Goal: Check status: Check status

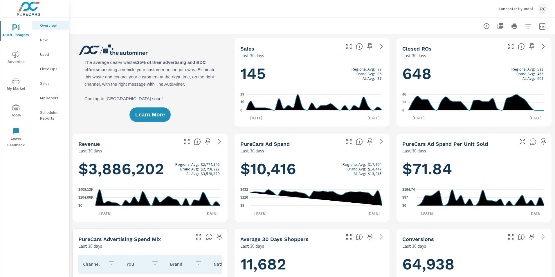
click at [16, 55] on icon "nav menu" at bounding box center [15, 54] width 7 height 7
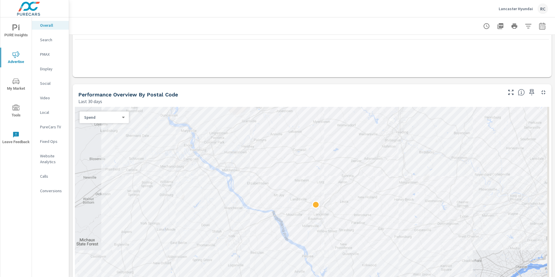
scroll to position [145, 0]
click at [51, 83] on p "Social" at bounding box center [52, 83] width 24 height 6
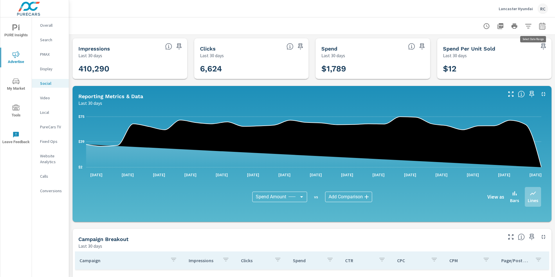
click at [539, 25] on icon "button" at bounding box center [542, 25] width 6 height 7
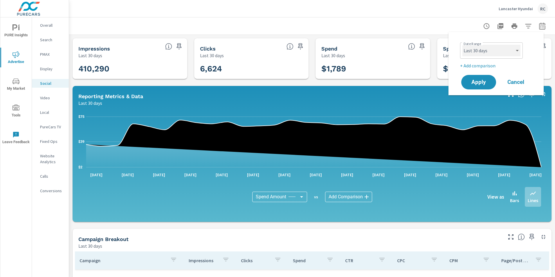
click at [517, 51] on select "Custom [DATE] Last week Last 7 days Last 14 days Last 30 days Last 45 days Last…" at bounding box center [492, 51] width 58 height 12
click at [463, 45] on select "Custom [DATE] Last week Last 7 days Last 14 days Last 30 days Last 45 days Last…" at bounding box center [492, 51] width 58 height 12
select select "Last week"
click at [484, 81] on span "Apply" at bounding box center [479, 83] width 24 height 6
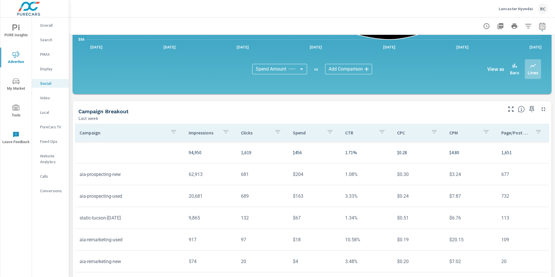
scroll to position [139, 0]
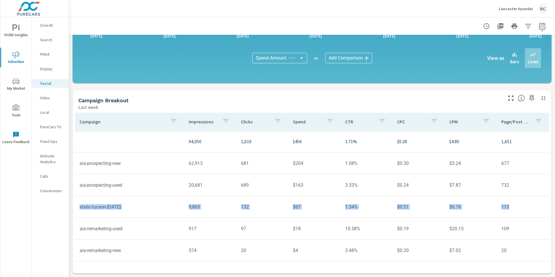
drag, startPoint x: 80, startPoint y: 207, endPoint x: 511, endPoint y: 205, distance: 430.2
click at [511, 205] on tr "static-tucson-[DATE] 9,865 132 $67 1.34% $0.51 $6.76 113" at bounding box center [312, 207] width 474 height 22
drag, startPoint x: 511, startPoint y: 205, endPoint x: 503, endPoint y: 206, distance: 7.7
copy tr "static-tucson-[DATE] 9,865 132 $67 1.34% $0.51 $6.76 113"
click at [270, 173] on tr "aia-prospecting-new 62,913 681 $204 1.08% $0.30 $3.24 677" at bounding box center [312, 163] width 474 height 22
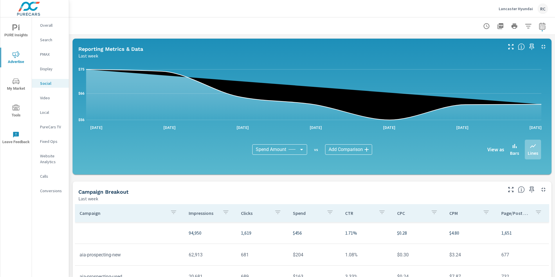
scroll to position [0, 0]
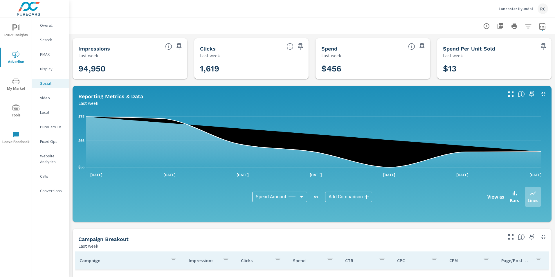
click at [525, 9] on p "Lancaster Hyundai" at bounding box center [516, 8] width 34 height 5
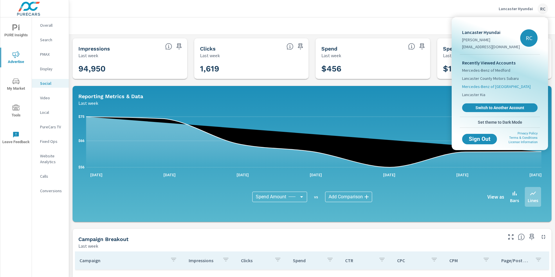
click at [495, 86] on span "Mercedes-Benz of [GEOGRAPHIC_DATA]" at bounding box center [496, 87] width 69 height 6
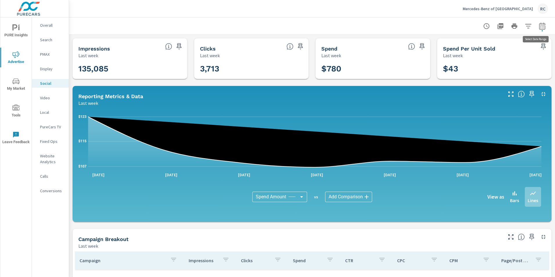
click at [539, 26] on icon "button" at bounding box center [542, 26] width 7 height 7
select select "Last week"
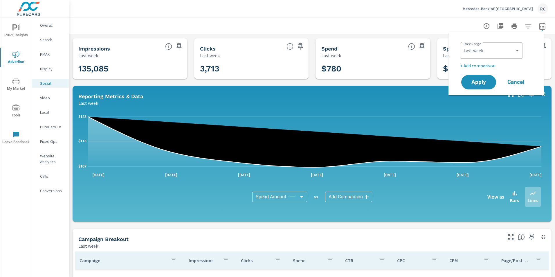
click at [373, 24] on div at bounding box center [312, 25] width 472 height 17
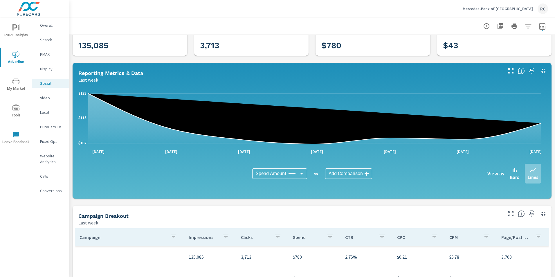
scroll to position [23, 0]
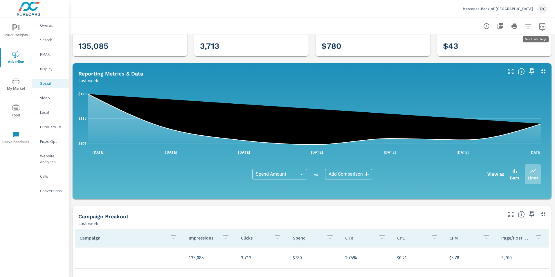
click at [539, 25] on icon "button" at bounding box center [542, 25] width 6 height 7
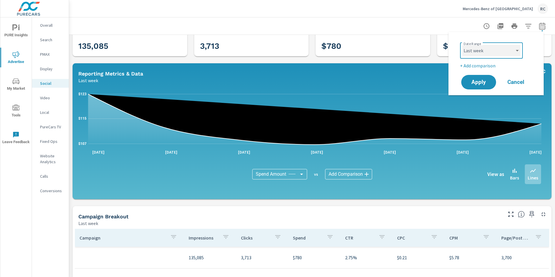
click at [517, 49] on select "Custom [DATE] Last week Last 7 days Last 14 days Last 30 days Last 45 days Last…" at bounding box center [492, 51] width 58 height 12
click at [463, 45] on select "Custom [DATE] Last week Last 7 days Last 14 days Last 30 days Last 45 days Last…" at bounding box center [492, 51] width 58 height 12
select select "Last 7 days"
click at [477, 80] on span "Apply" at bounding box center [479, 83] width 24 height 6
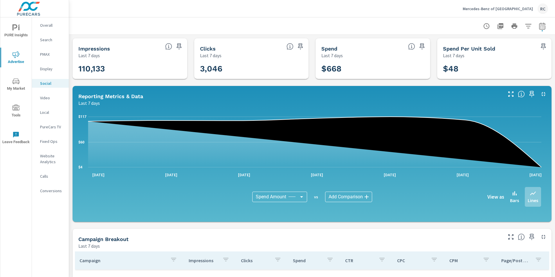
click at [513, 7] on p "Mercedes-Benz of [GEOGRAPHIC_DATA]" at bounding box center [498, 8] width 70 height 5
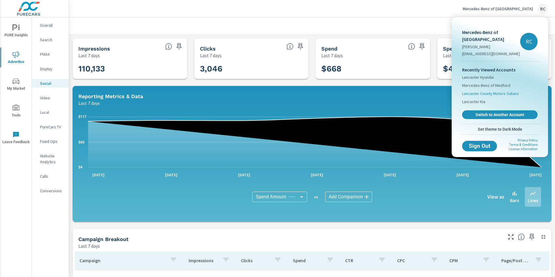
click at [507, 91] on span "Lancaster County Motors Subaru" at bounding box center [490, 94] width 57 height 6
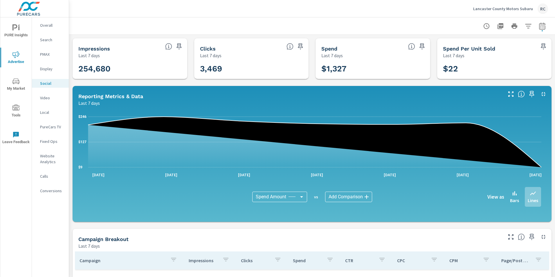
click at [539, 26] on icon "button" at bounding box center [542, 26] width 7 height 7
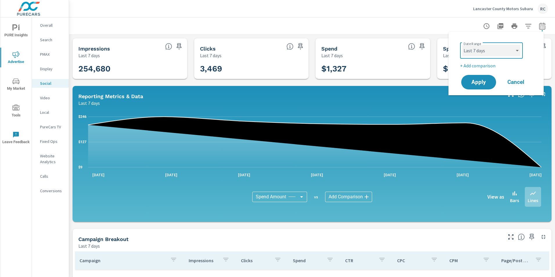
click at [519, 51] on select "Custom [DATE] Last week Last 7 days Last 14 days Last 30 days Last 45 days Last…" at bounding box center [492, 51] width 58 height 12
click at [463, 45] on select "Custom [DATE] Last week Last 7 days Last 14 days Last 30 days Last 45 days Last…" at bounding box center [492, 51] width 58 height 12
select select "Last week"
click at [479, 81] on span "Apply" at bounding box center [479, 83] width 24 height 6
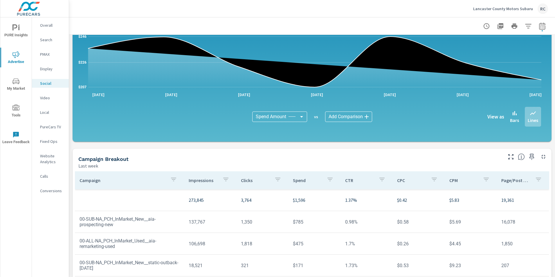
scroll to position [139, 0]
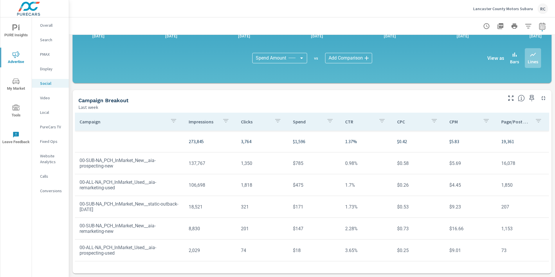
click at [518, 12] on div "Lancaster County Motors Subaru RC" at bounding box center [510, 8] width 75 height 10
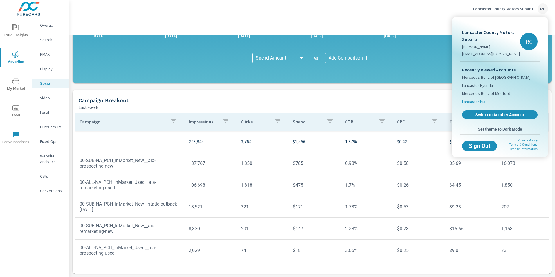
click at [478, 103] on span "Lancaster Kia" at bounding box center [473, 102] width 23 height 6
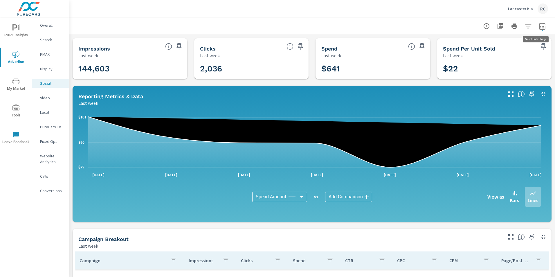
click at [539, 27] on icon "button" at bounding box center [542, 26] width 7 height 7
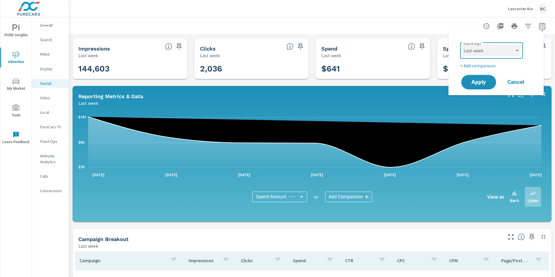
click at [519, 51] on select "Custom [DATE] Last week Last 7 days Last 14 days Last 30 days Last 45 days Last…" at bounding box center [492, 51] width 58 height 12
click at [463, 45] on select "Custom [DATE] Last week Last 7 days Last 14 days Last 30 days Last 45 days Last…" at bounding box center [492, 51] width 58 height 12
select select "Last 7 days"
click at [480, 83] on span "Apply" at bounding box center [479, 83] width 24 height 6
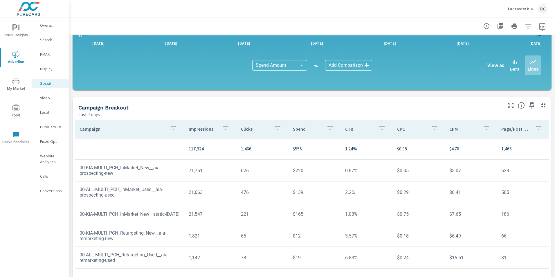
scroll to position [139, 0]
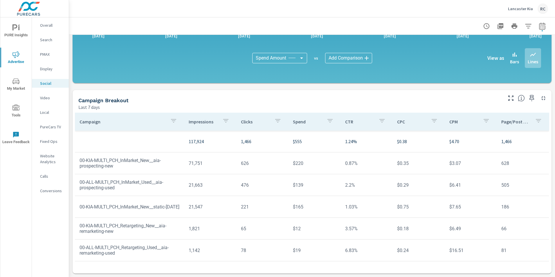
click at [46, 39] on p "Search" at bounding box center [52, 40] width 24 height 6
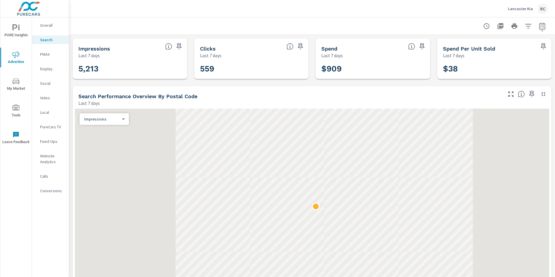
scroll to position [87, 0]
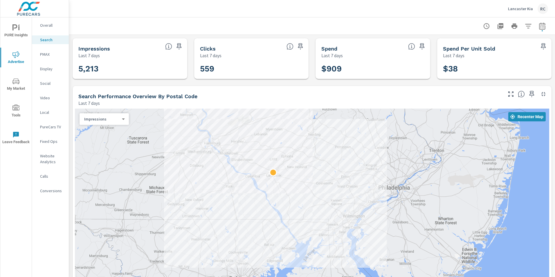
click at [46, 84] on p "Social" at bounding box center [52, 83] width 24 height 6
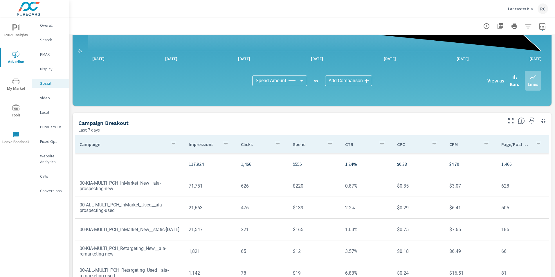
scroll to position [139, 0]
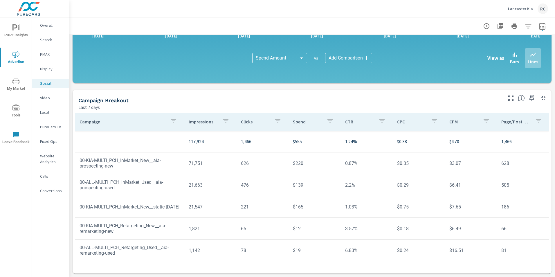
click at [522, 8] on p "Lancaster Kia" at bounding box center [520, 8] width 25 height 5
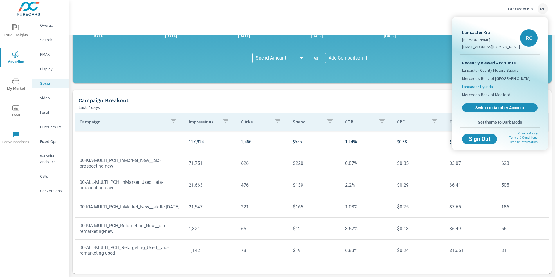
click at [487, 87] on span "Lancaster Hyundai" at bounding box center [478, 87] width 32 height 6
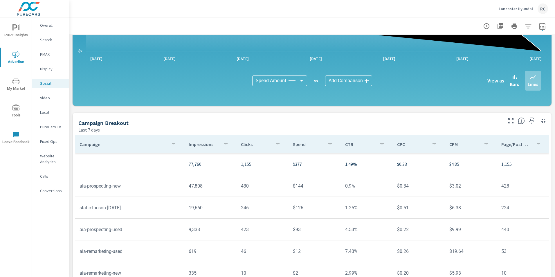
scroll to position [139, 0]
